Goal: Navigation & Orientation: Find specific page/section

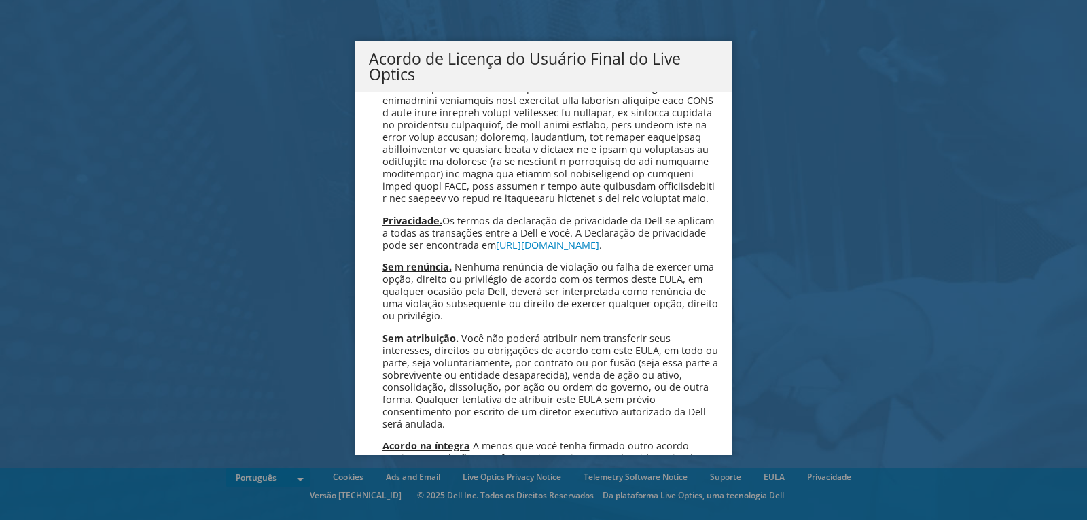
scroll to position [5432, 0]
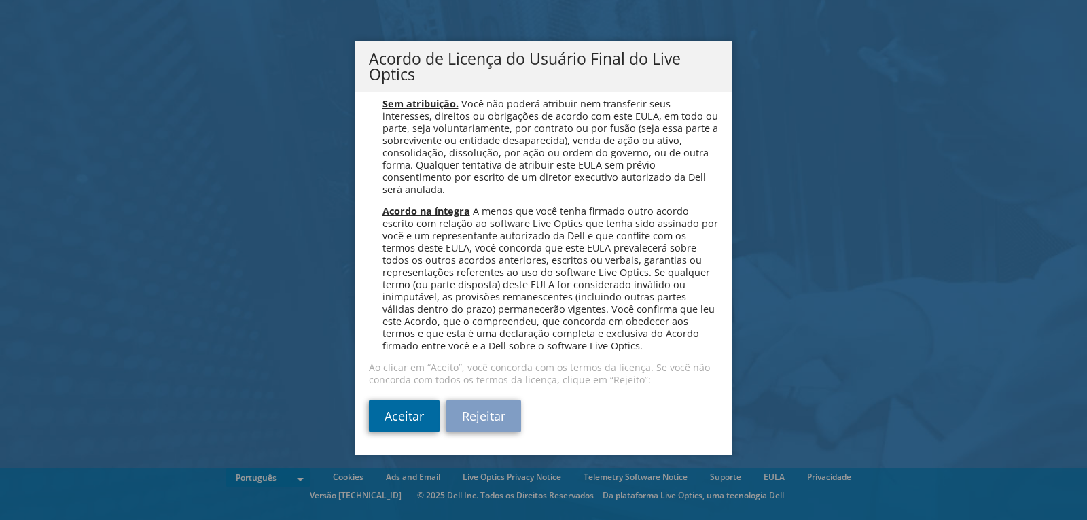
drag, startPoint x: 402, startPoint y: 419, endPoint x: 416, endPoint y: 419, distance: 13.6
click at [404, 419] on link "Aceitar" at bounding box center [404, 416] width 71 height 33
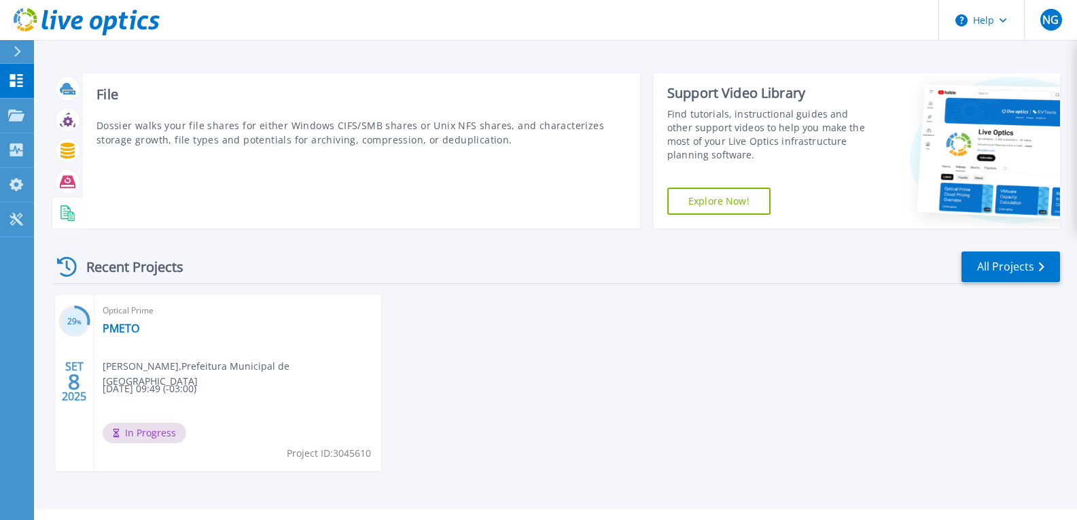
click at [67, 209] on icon at bounding box center [68, 213] width 16 height 16
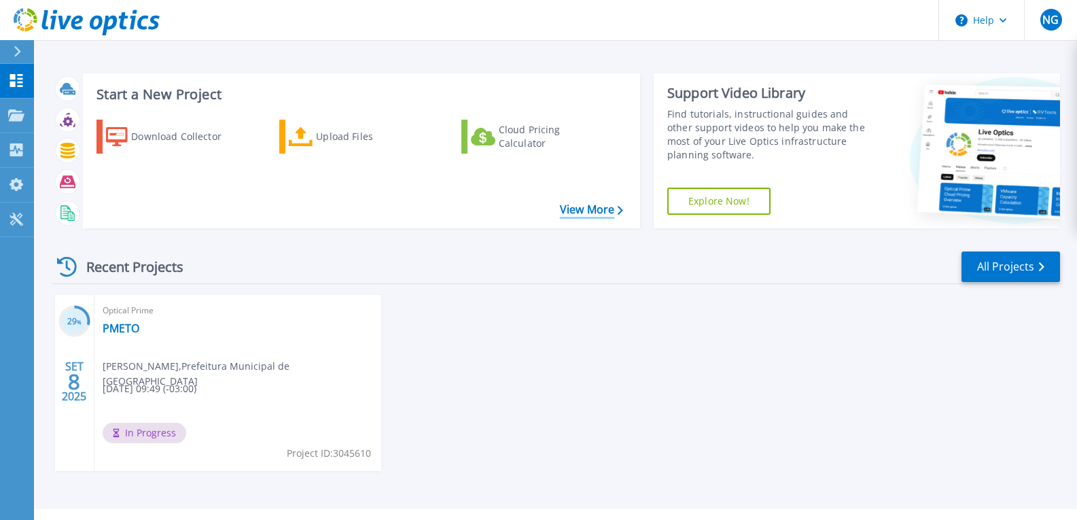
click at [569, 209] on link "View More" at bounding box center [591, 209] width 63 height 13
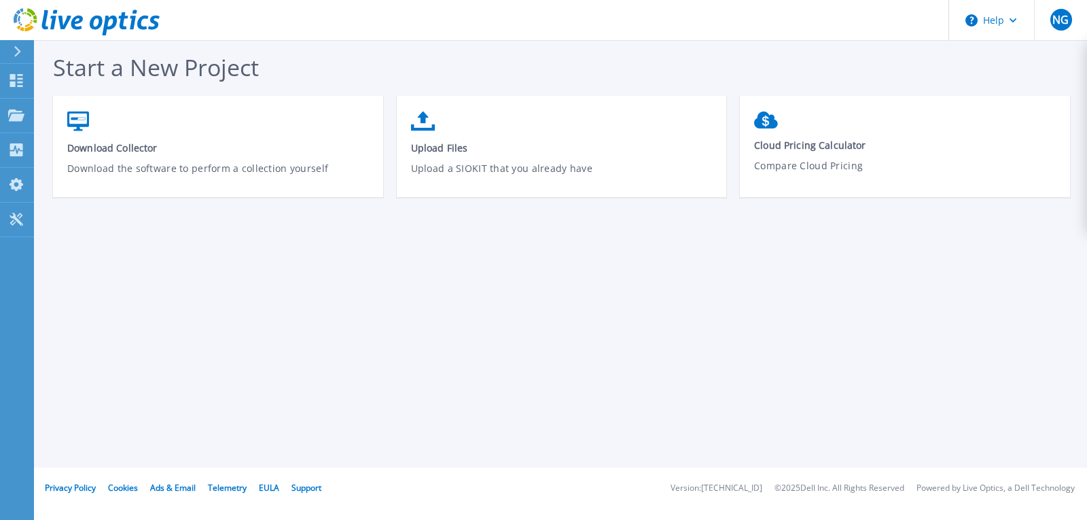
click at [12, 46] on button at bounding box center [17, 52] width 34 height 24
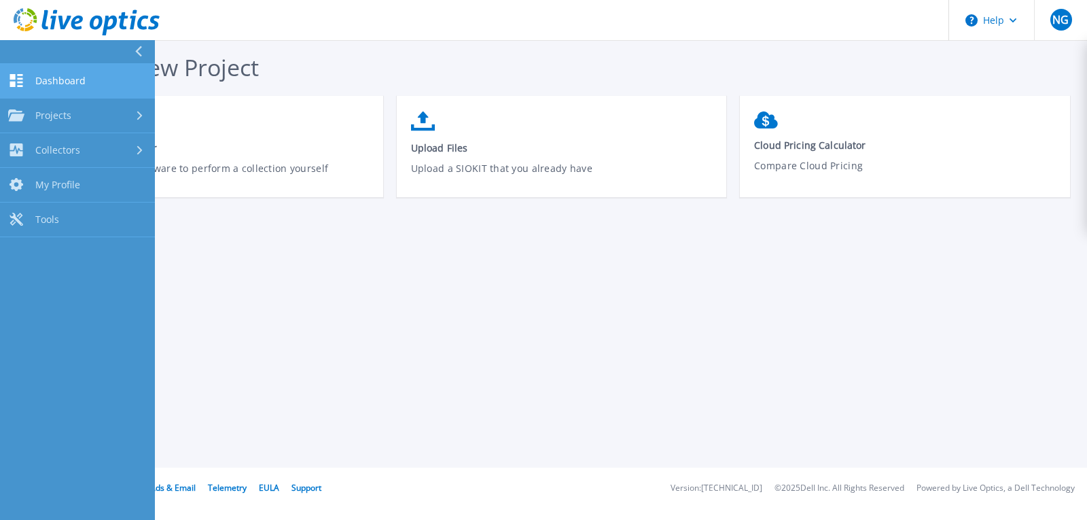
click at [56, 80] on span "Dashboard" at bounding box center [60, 81] width 50 height 12
